Goal: Transaction & Acquisition: Purchase product/service

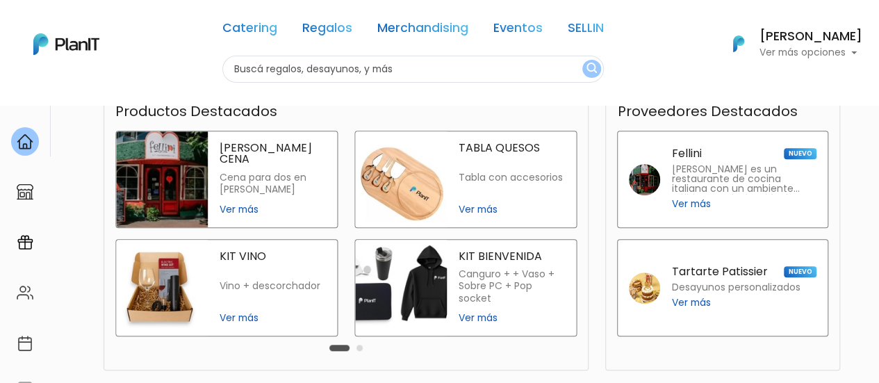
scroll to position [318, 0]
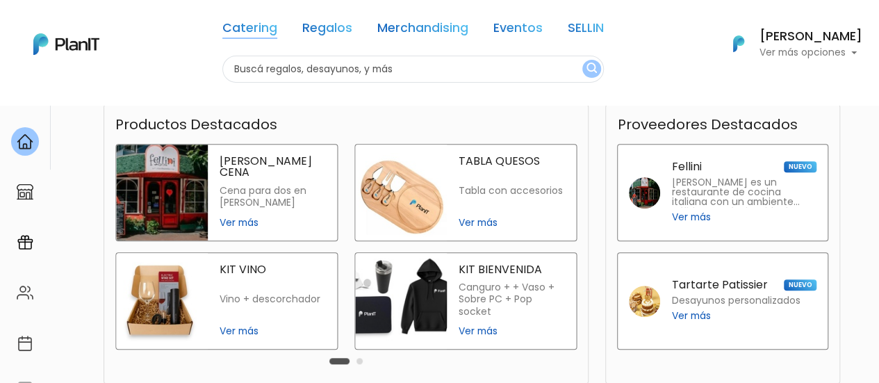
click at [254, 35] on link "Catering" at bounding box center [249, 30] width 55 height 17
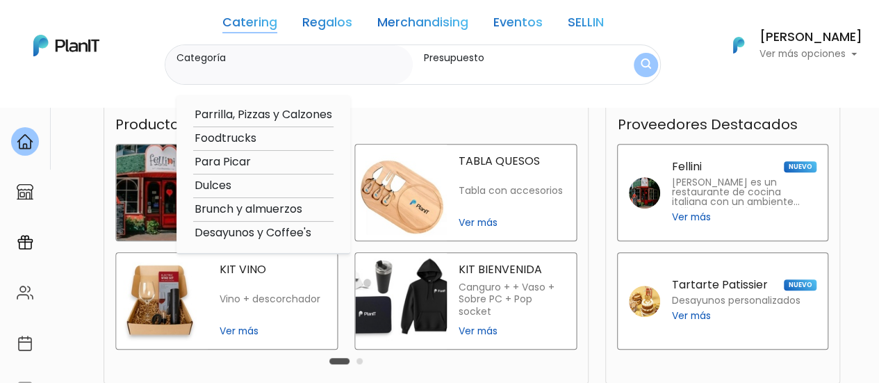
click at [262, 120] on option "Parrilla, Pizzas y Calzones" at bounding box center [263, 114] width 140 height 17
type input "Parrilla, Pizzas y Calzones"
type input "$0 - $1000"
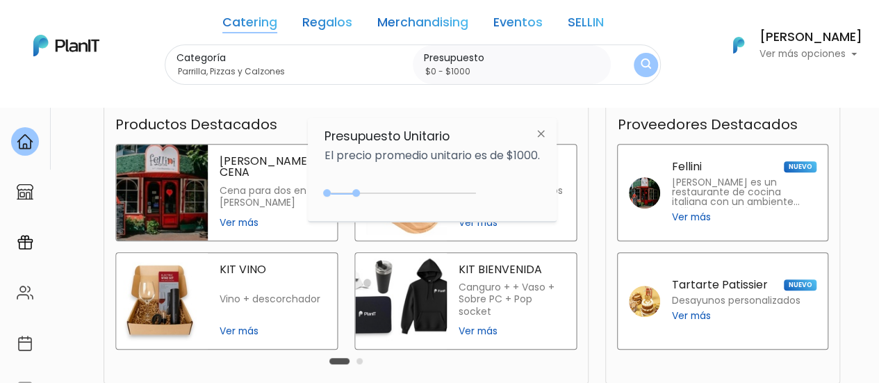
click at [260, 28] on link "Catering" at bounding box center [249, 25] width 55 height 17
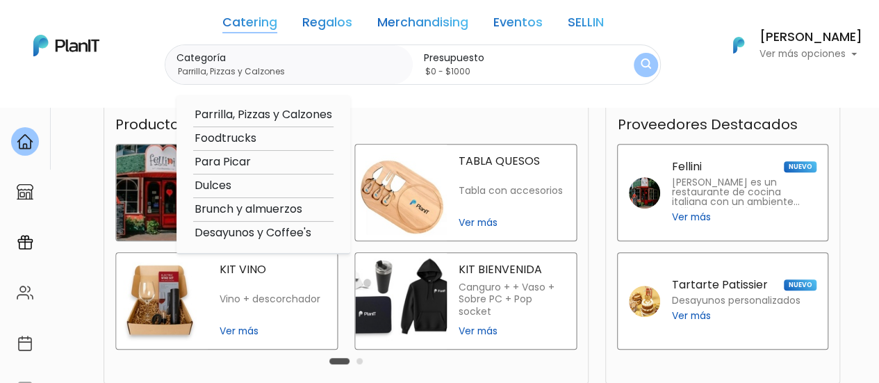
click at [244, 135] on option "Foodtrucks" at bounding box center [263, 138] width 140 height 17
type input "Foodtrucks"
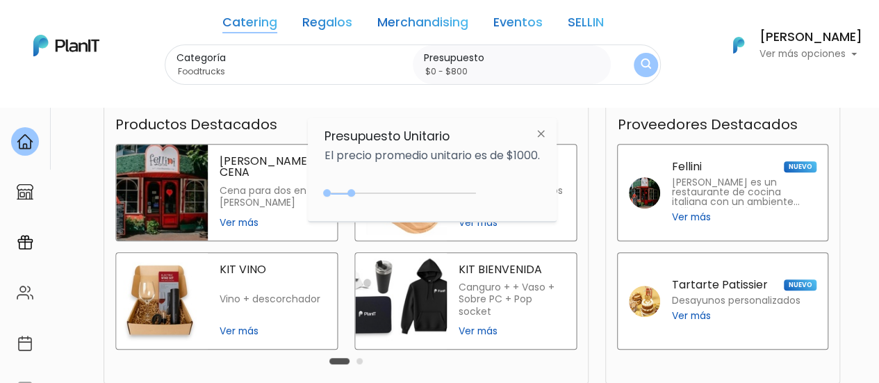
type input "$0 - $850"
click at [355, 193] on div "0 : 850 0 850" at bounding box center [403, 196] width 146 height 14
click at [655, 69] on button "submit" at bounding box center [645, 65] width 24 height 24
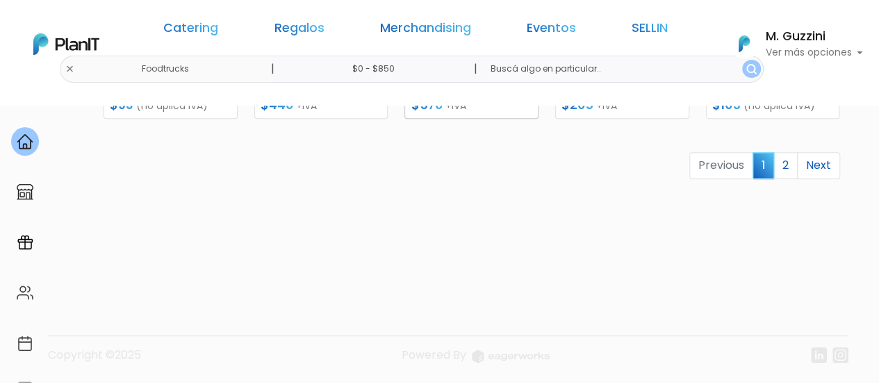
scroll to position [831, 0]
click at [785, 165] on link "2" at bounding box center [785, 164] width 24 height 26
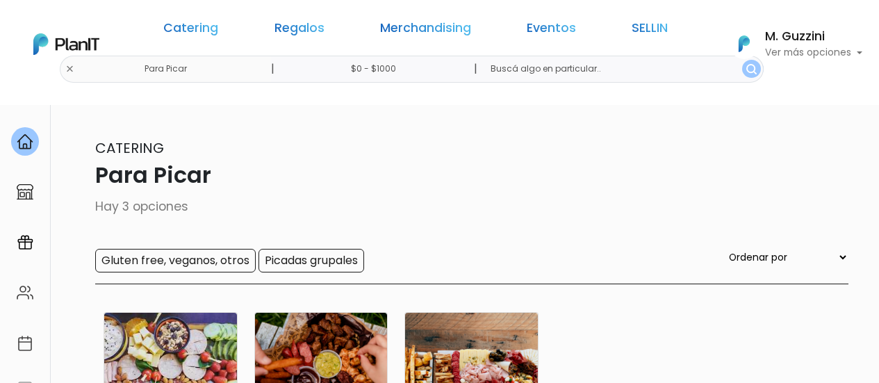
scroll to position [139, 0]
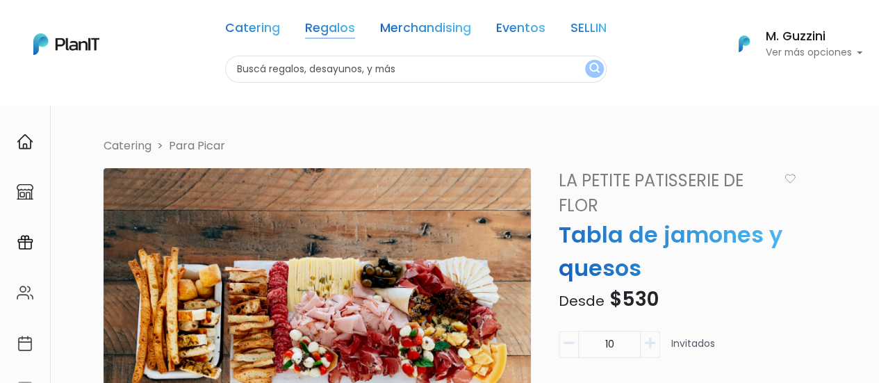
click at [332, 26] on link "Regalos" at bounding box center [330, 30] width 50 height 17
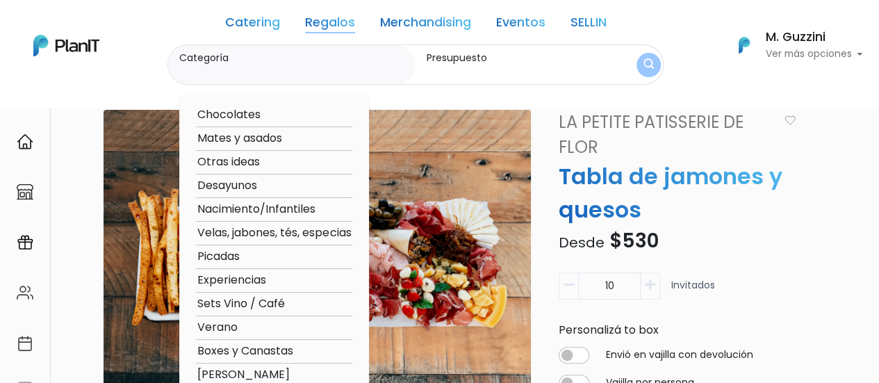
scroll to position [139, 0]
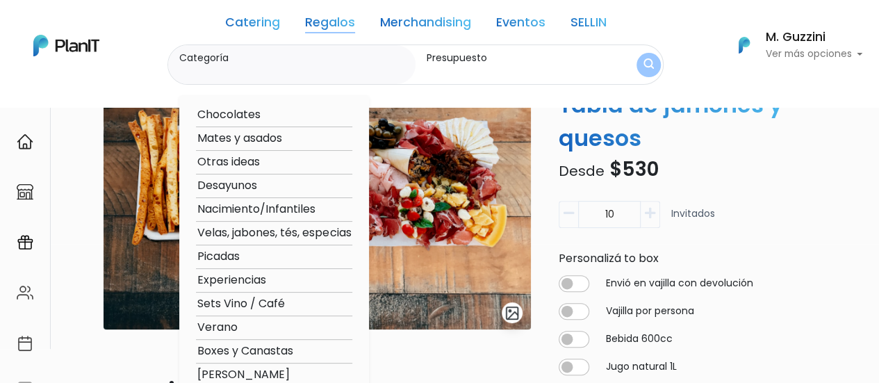
click at [415, 27] on link "Merchandising" at bounding box center [425, 25] width 91 height 17
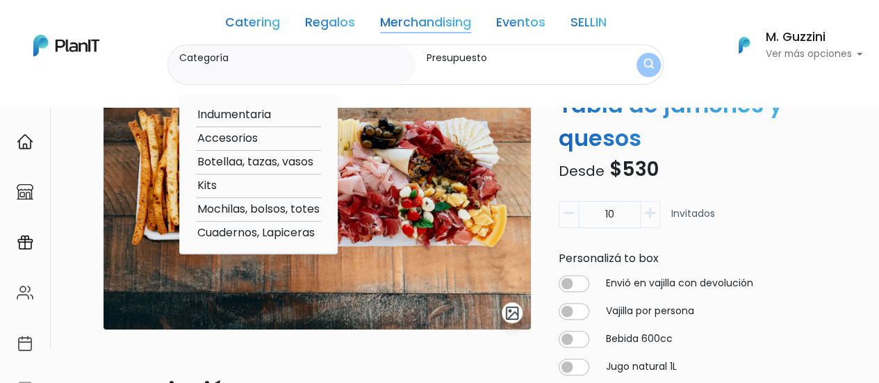
click at [532, 23] on link "Eventos" at bounding box center [520, 25] width 49 height 17
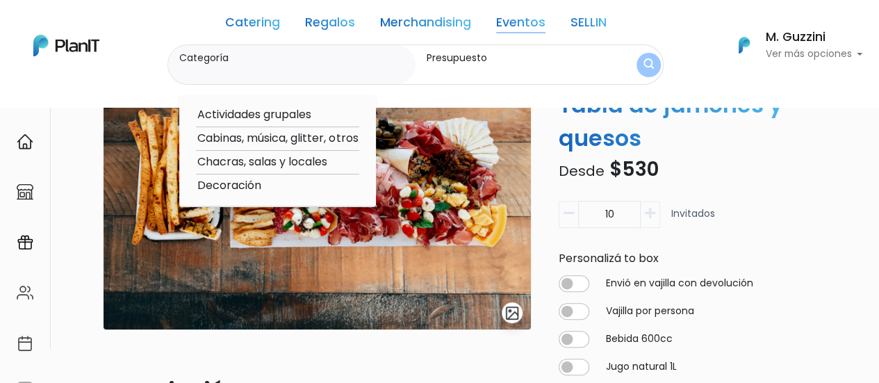
click at [525, 27] on link "Eventos" at bounding box center [520, 25] width 49 height 17
click at [274, 115] on option "Actividades grupales" at bounding box center [277, 114] width 163 height 17
type input "Actividades grupales"
type input "$0 - $1000"
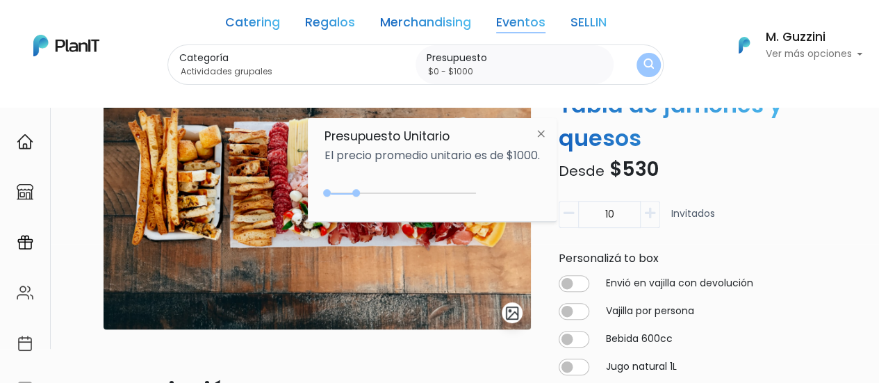
click at [645, 66] on img "submit" at bounding box center [648, 64] width 10 height 13
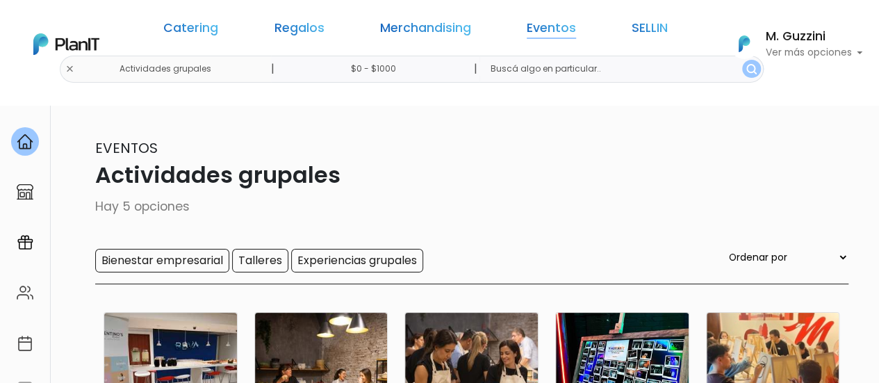
click at [526, 31] on link "Eventos" at bounding box center [550, 30] width 49 height 17
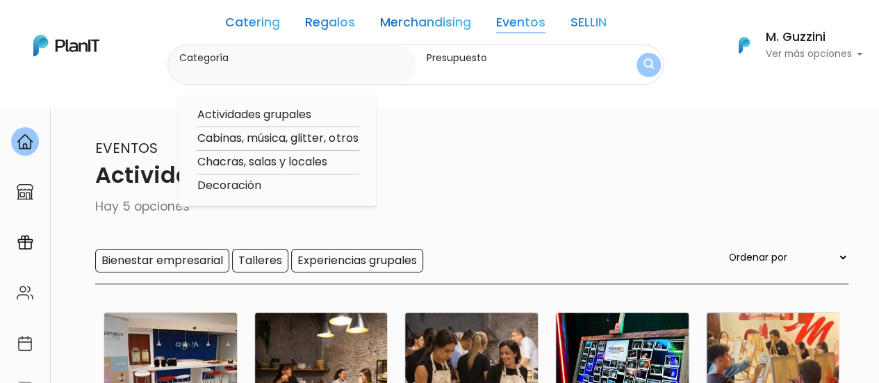
click at [250, 139] on option "Cabinas, música, glitter, otros" at bounding box center [277, 138] width 163 height 17
type input "Cabinas, música, glitter, otros"
type input "$0 - $1000"
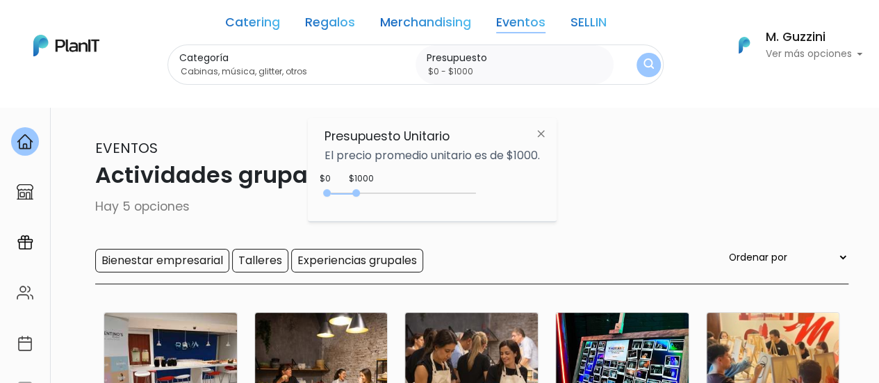
click at [646, 56] on button "submit" at bounding box center [648, 65] width 24 height 24
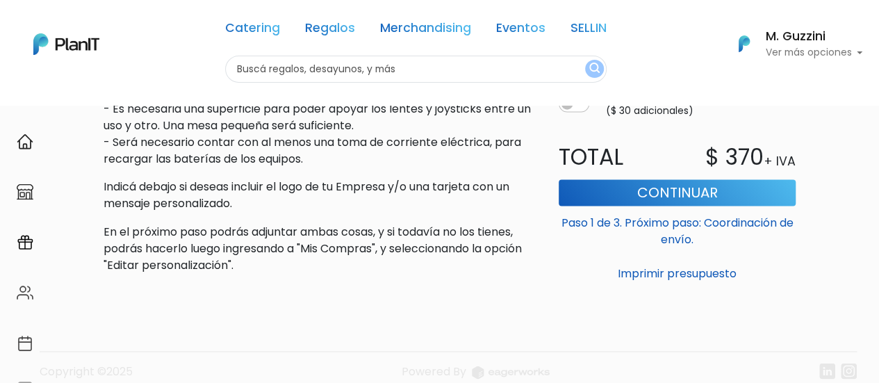
scroll to position [1163, 0]
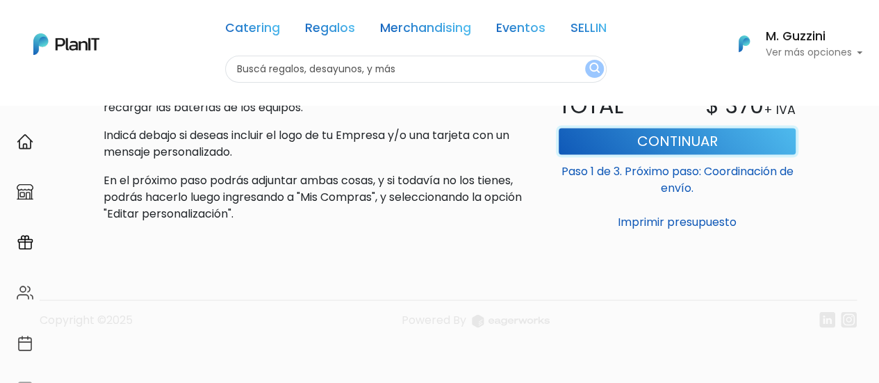
click at [677, 135] on button "Continuar" at bounding box center [676, 140] width 237 height 26
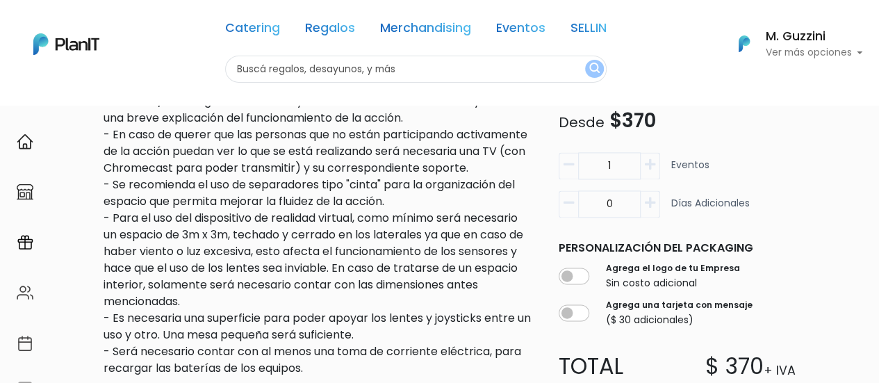
scroll to position [885, 0]
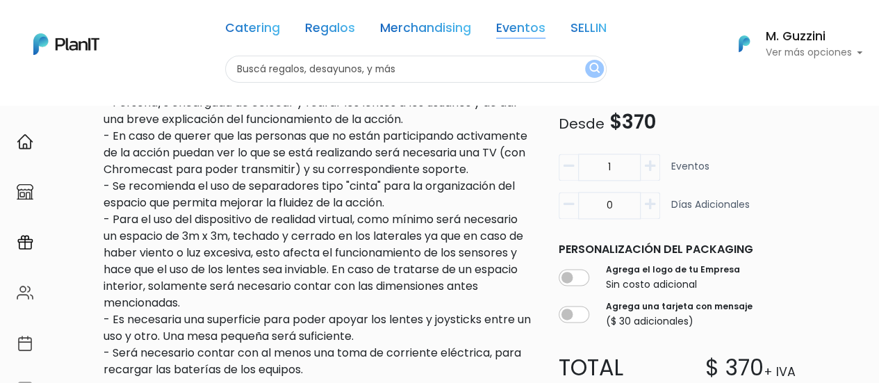
click at [517, 26] on link "Eventos" at bounding box center [520, 30] width 49 height 17
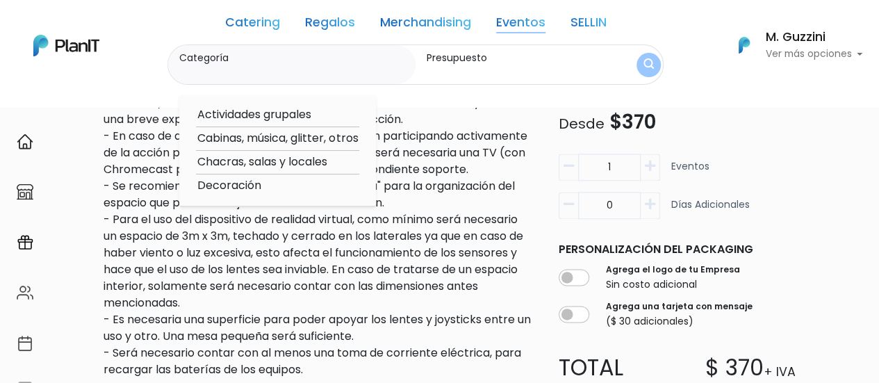
click at [283, 136] on option "Cabinas, música, glitter, otros" at bounding box center [277, 138] width 163 height 17
type input "Cabinas, música, glitter, otros"
type input "$0 - $1000"
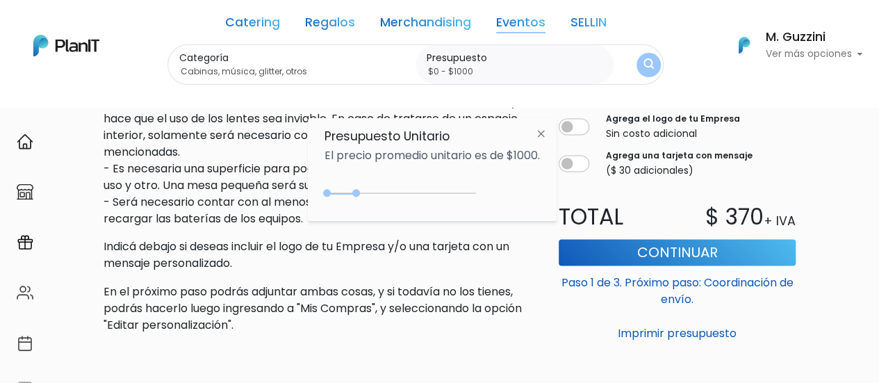
scroll to position [1093, 0]
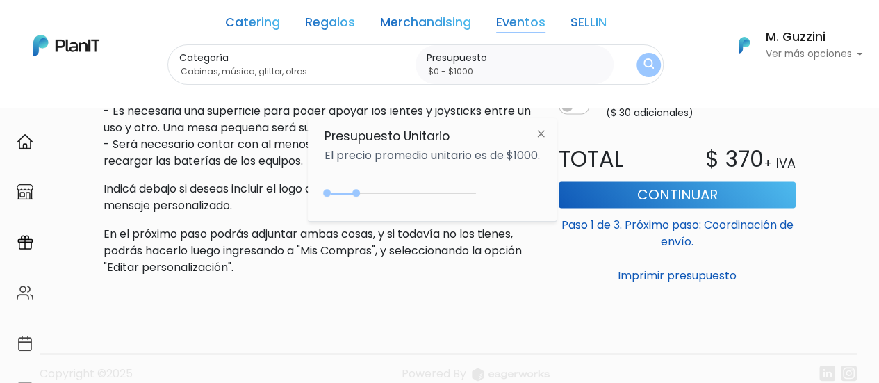
click at [643, 64] on img "submit" at bounding box center [648, 64] width 10 height 13
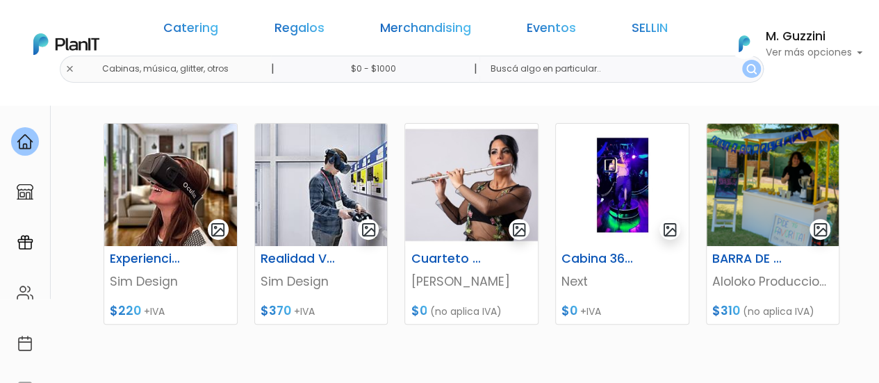
scroll to position [208, 0]
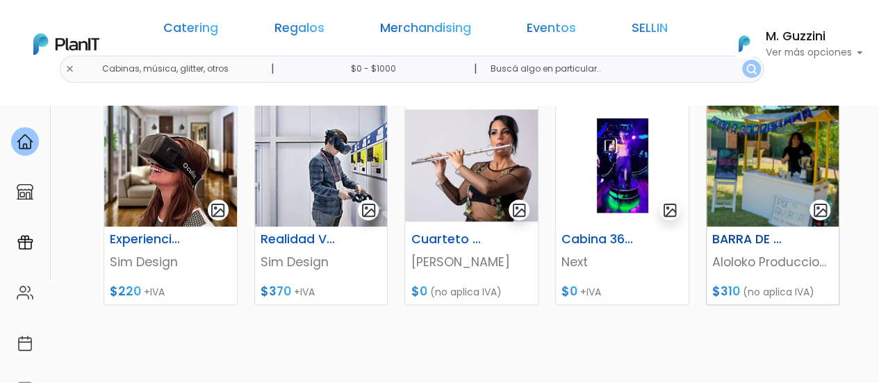
click at [753, 240] on h6 "BARRA DE JUGOS" at bounding box center [750, 239] width 92 height 15
click at [154, 239] on h6 "Experiencia Interactiva de Realidad Virtual" at bounding box center [147, 239] width 92 height 15
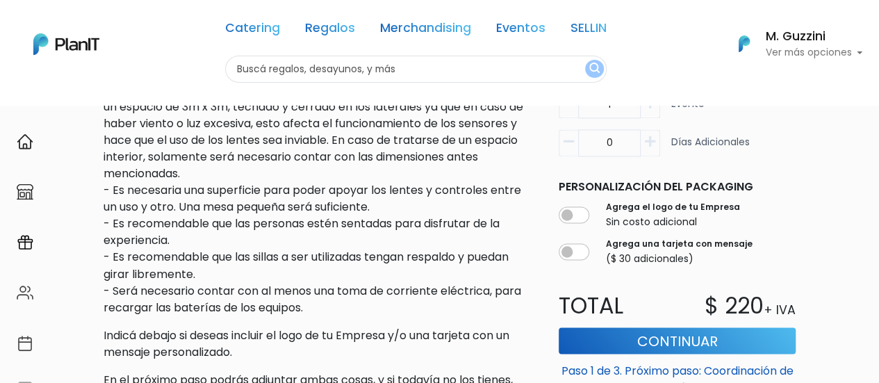
scroll to position [1181, 0]
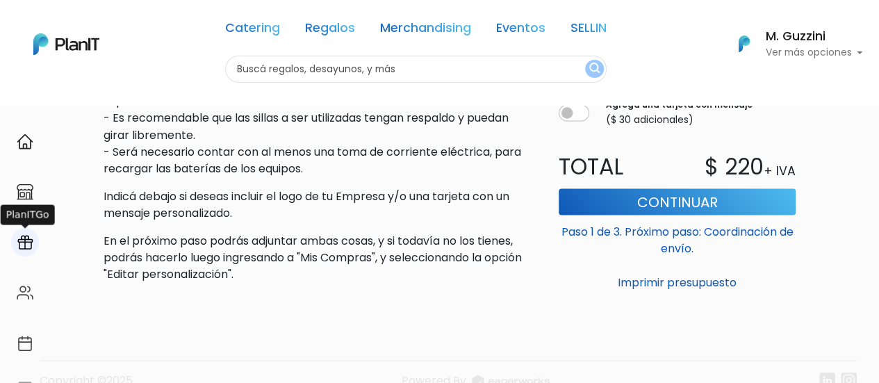
click at [26, 246] on img at bounding box center [25, 242] width 17 height 17
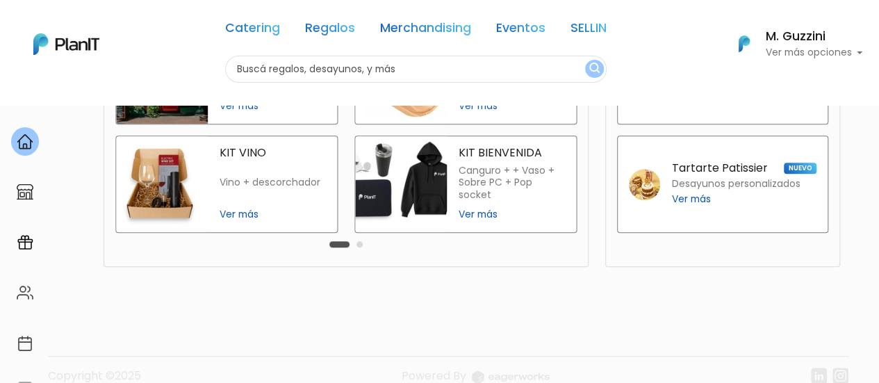
scroll to position [457, 0]
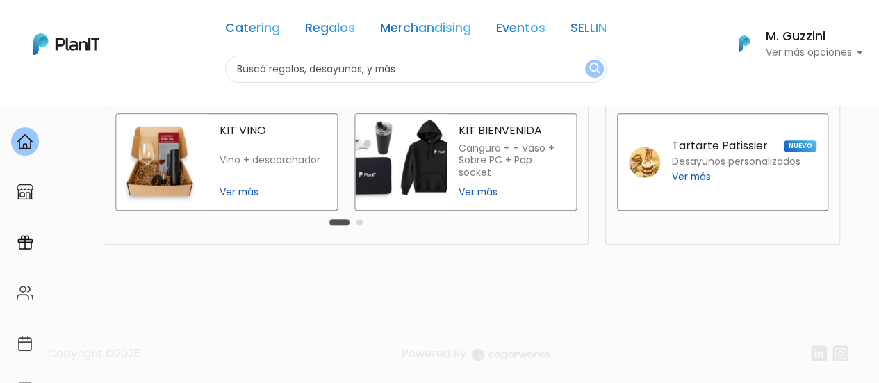
click at [362, 224] on div "Carousel Pagination" at bounding box center [346, 221] width 40 height 17
click at [361, 232] on div "Productos Destacados slide 3 of 2 FELLINI CENA Cena para dos en Fellini Ver más…" at bounding box center [345, 104] width 485 height 279
